Goal: Information Seeking & Learning: Learn about a topic

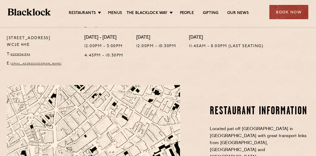
scroll to position [214, 0]
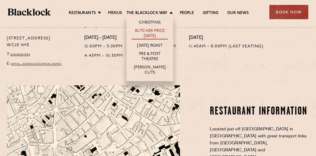
click at [147, 32] on link "Butcher Price [DATE]" at bounding box center [150, 34] width 36 height 11
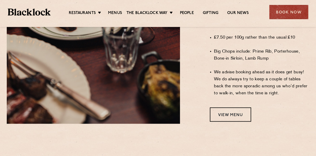
scroll to position [435, 0]
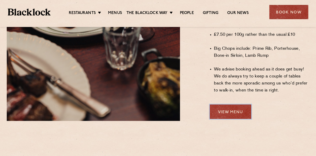
click at [226, 105] on link "View Menu" at bounding box center [230, 112] width 41 height 14
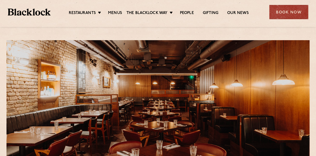
click at [85, 49] on div at bounding box center [157, 113] width 303 height 147
click at [190, 12] on link "People" at bounding box center [187, 14] width 14 height 6
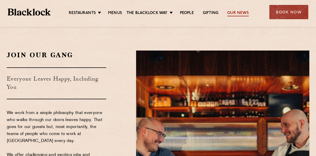
click at [245, 12] on link "Our News" at bounding box center [238, 14] width 22 height 6
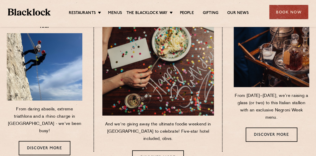
scroll to position [57, 0]
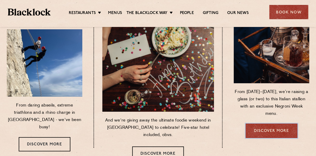
click at [268, 129] on link "Discover more" at bounding box center [272, 131] width 52 height 14
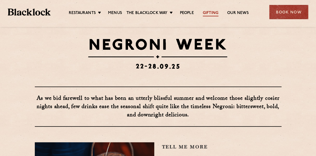
click at [208, 11] on link "Gifting" at bounding box center [211, 14] width 16 height 6
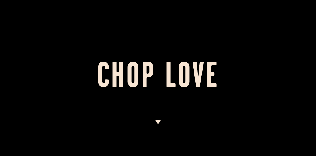
click at [156, 121] on img at bounding box center [158, 122] width 6 height 4
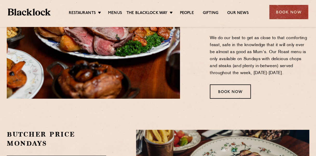
scroll to position [722, 0]
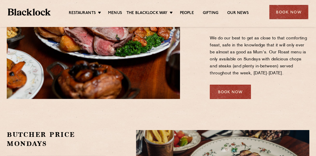
click at [228, 89] on div "Book Now" at bounding box center [230, 92] width 41 height 14
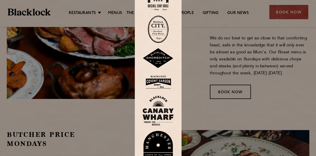
click at [269, 86] on div at bounding box center [158, 78] width 316 height 156
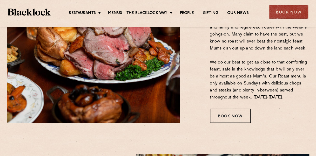
scroll to position [699, 0]
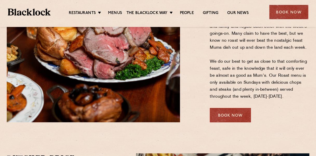
click at [225, 114] on div "Book Now" at bounding box center [230, 115] width 41 height 14
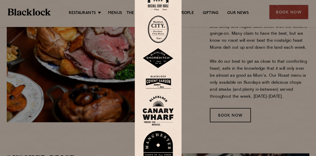
click at [265, 102] on div at bounding box center [158, 78] width 316 height 156
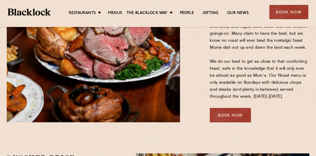
click at [227, 118] on div "Book Now" at bounding box center [230, 115] width 41 height 14
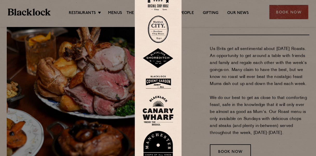
scroll to position [675, 0]
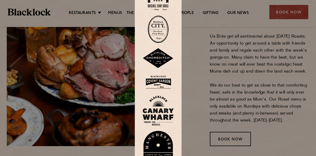
click at [162, 6] on img at bounding box center [158, 0] width 21 height 21
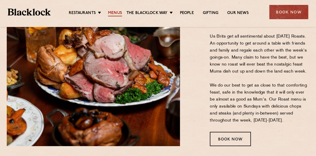
click at [112, 12] on link "Menus" at bounding box center [115, 14] width 14 height 6
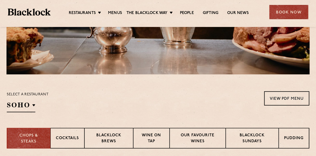
scroll to position [124, 0]
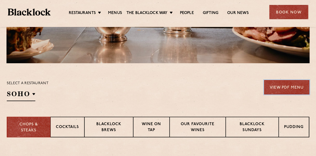
click at [282, 85] on link "View PDF Menu" at bounding box center [286, 87] width 45 height 14
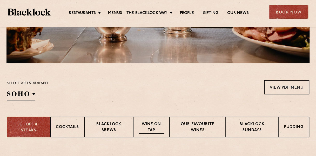
click at [159, 124] on p "Wine on Tap" at bounding box center [151, 128] width 25 height 12
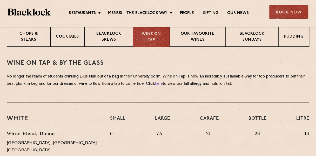
scroll to position [186, 0]
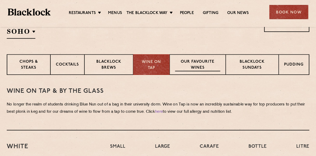
click at [192, 68] on p "Our favourite wines" at bounding box center [197, 65] width 45 height 12
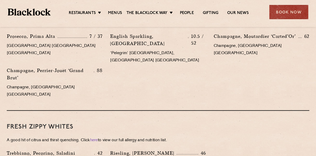
click at [185, 111] on div "FRESH ZIPPY WHITES A good hit of citrus and thirst quenching. Click here to vie…" at bounding box center [158, 148] width 303 height 75
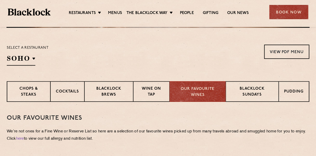
scroll to position [162, 0]
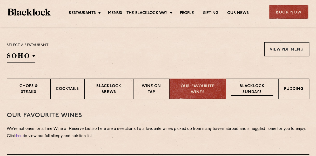
click at [250, 90] on p "Blacklock Sundays" at bounding box center [252, 90] width 42 height 12
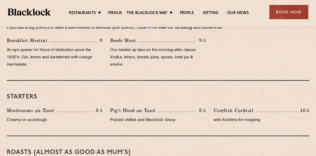
click at [234, 125] on div "Crayfish Cocktail 10.5 with Soldiers for mopping" at bounding box center [261, 117] width 103 height 20
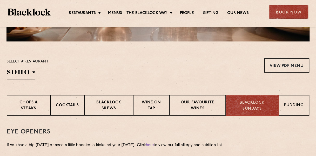
scroll to position [146, 0]
click at [288, 105] on p "Pudding" at bounding box center [294, 106] width 19 height 6
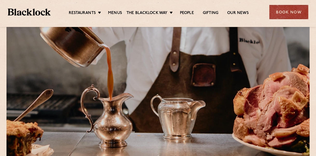
scroll to position [0, 0]
